Goal: Participate in discussion: Engage in conversation with other users on a specific topic

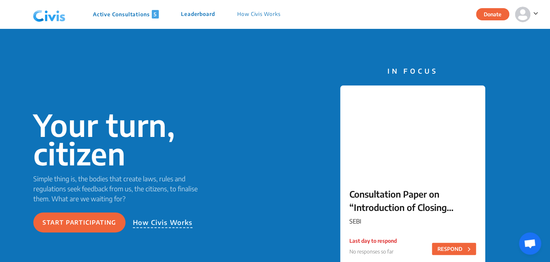
click at [134, 15] on p "Active Consultations 5" at bounding box center [126, 14] width 66 height 9
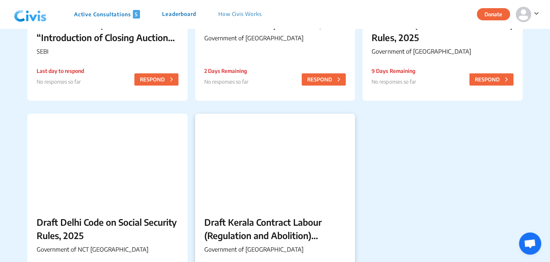
scroll to position [238, 0]
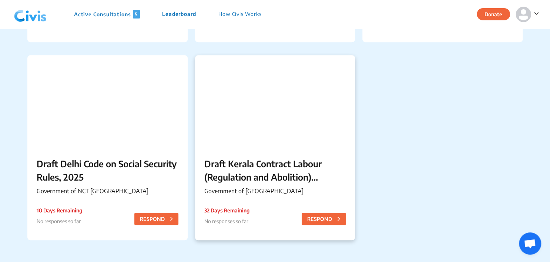
click at [293, 137] on div at bounding box center [275, 101] width 160 height 92
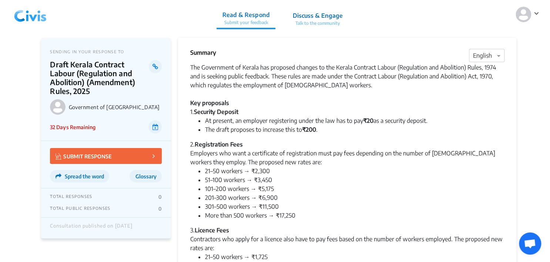
click at [160, 89] on div "Draft Kerala Contract Labour (Regulation and Abolition) (Amendment) Rules, 2025" at bounding box center [106, 78] width 112 height 36
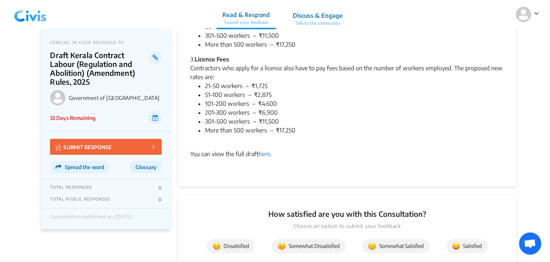
scroll to position [173, 0]
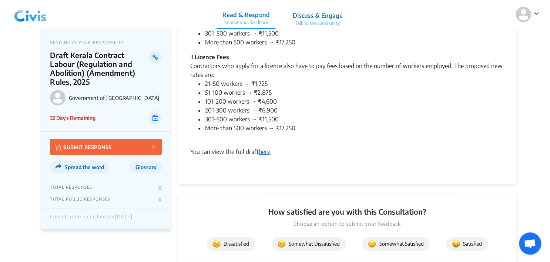
click at [267, 151] on link "here" at bounding box center [263, 151] width 11 height 7
click at [504, 112] on div "Summary × English The Government of Kerala has proposed changes to the Kerala C…" at bounding box center [347, 25] width 338 height 320
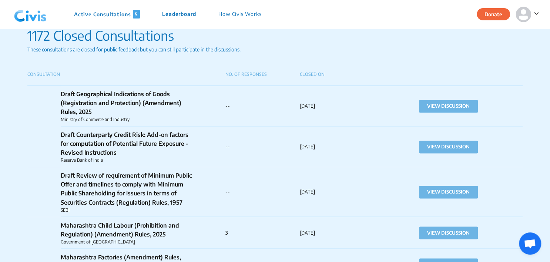
scroll to position [598, 0]
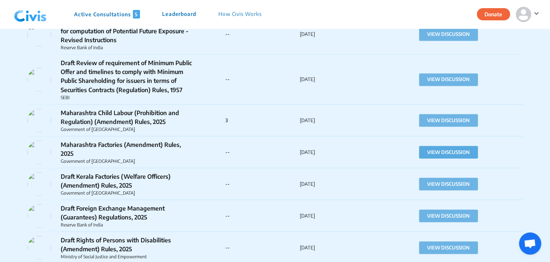
click at [462, 155] on button "VIEW DISCUSSION" at bounding box center [448, 152] width 59 height 13
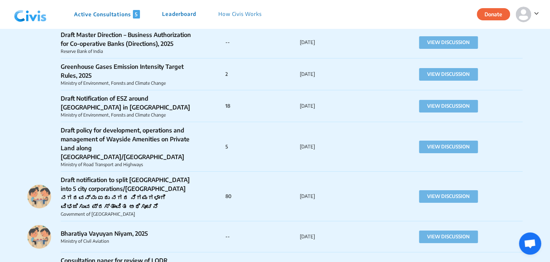
scroll to position [1205, 0]
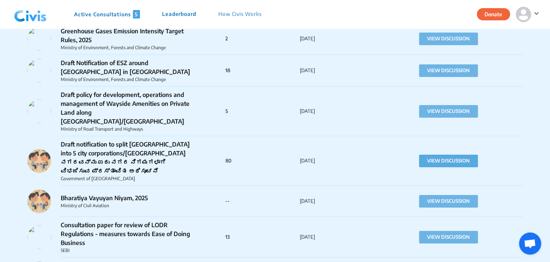
click at [448, 155] on button "VIEW DISCUSSION" at bounding box center [448, 161] width 59 height 13
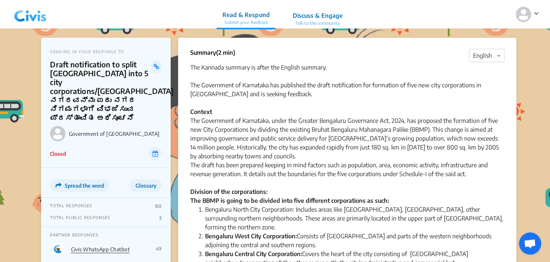
drag, startPoint x: 188, startPoint y: 85, endPoint x: 287, endPoint y: 96, distance: 99.4
copy div "The Government of Karnataka has published the draft notification for formation …"
